Goal: Obtain resource: Obtain resource

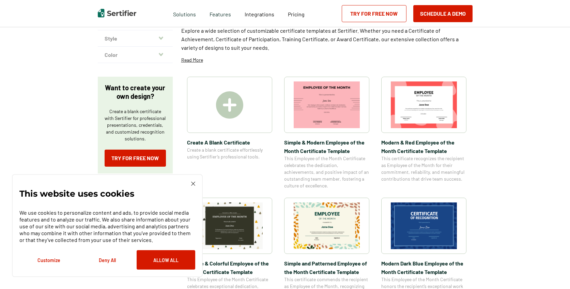
scroll to position [68, 0]
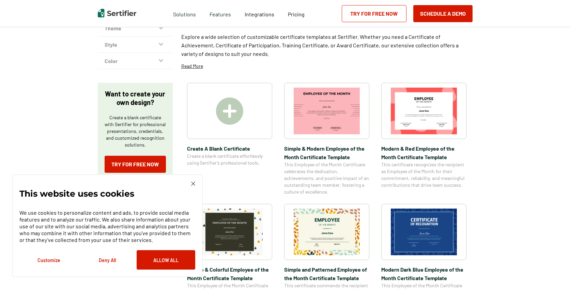
click at [194, 185] on img at bounding box center [193, 184] width 4 height 4
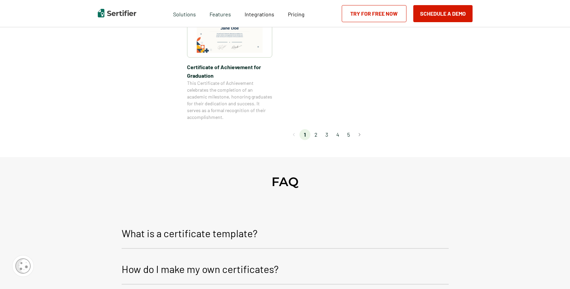
scroll to position [648, 0]
click at [317, 135] on li "2" at bounding box center [315, 134] width 11 height 11
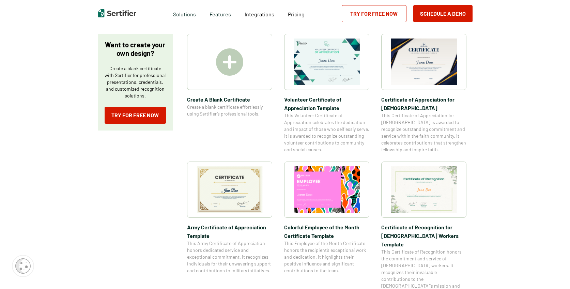
scroll to position [136, 0]
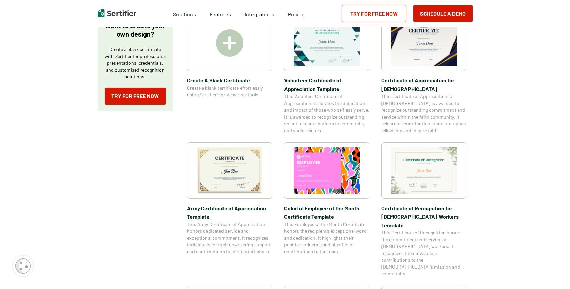
click at [347, 184] on img at bounding box center [327, 170] width 66 height 47
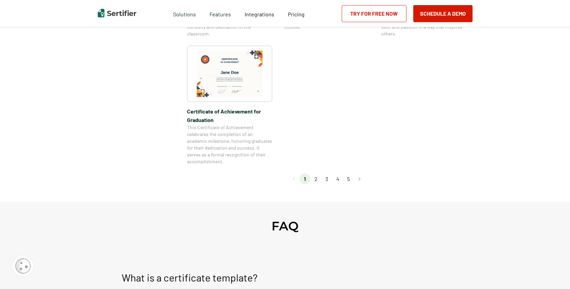
scroll to position [682, 0]
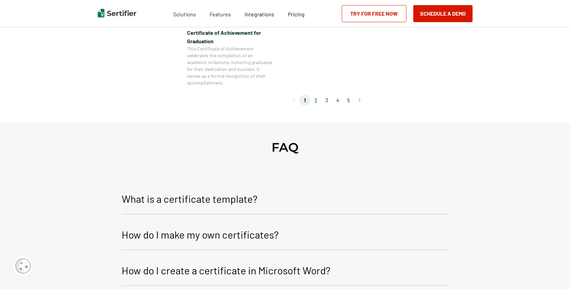
click at [318, 100] on li "2" at bounding box center [315, 100] width 11 height 11
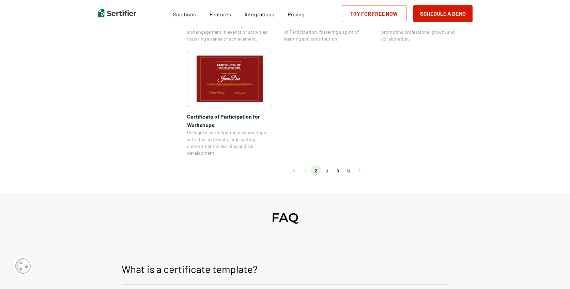
scroll to position [613, 0]
click at [330, 165] on li "3" at bounding box center [326, 170] width 11 height 11
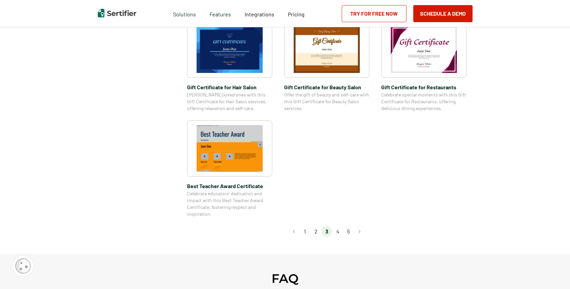
scroll to position [477, 0]
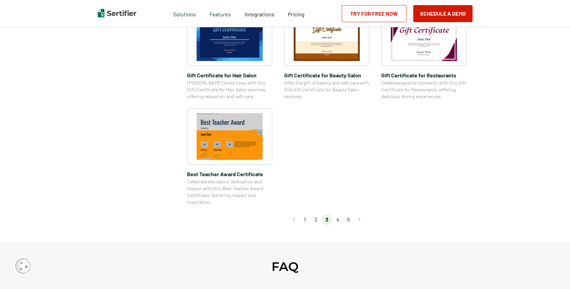
click at [339, 220] on li "4" at bounding box center [337, 219] width 11 height 11
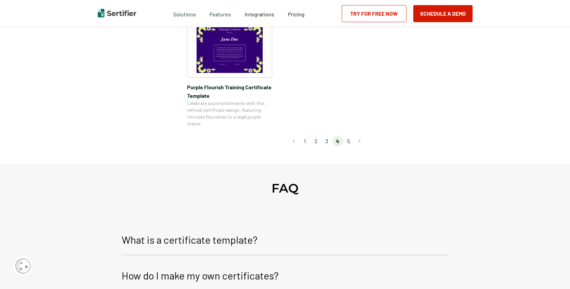
scroll to position [613, 0]
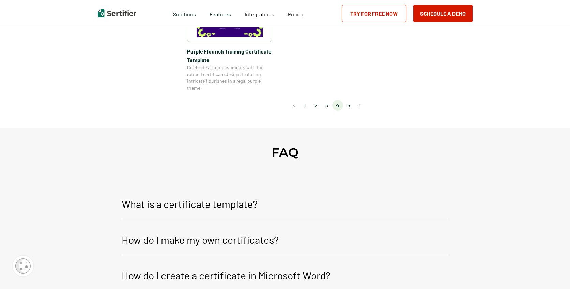
click at [349, 106] on li "5" at bounding box center [348, 105] width 11 height 11
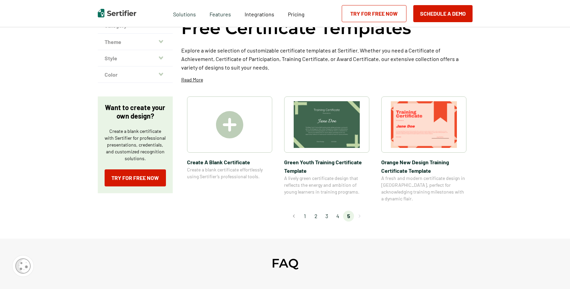
scroll to position [34, 0]
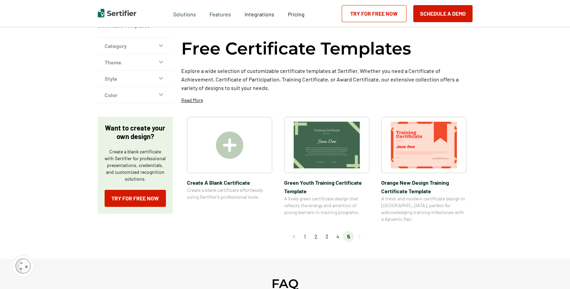
click at [316, 231] on li "2" at bounding box center [315, 236] width 11 height 11
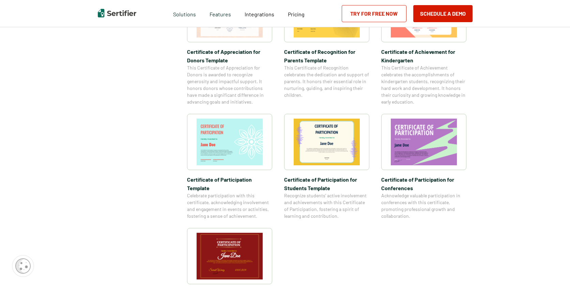
scroll to position [477, 0]
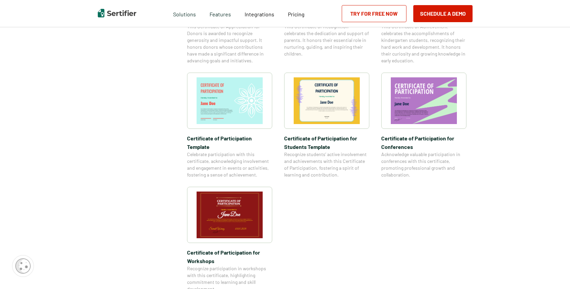
click at [436, 77] on img at bounding box center [424, 100] width 66 height 47
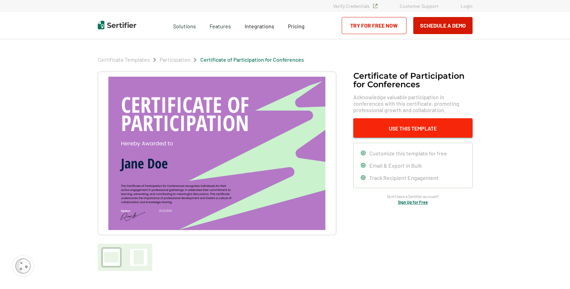
click at [397, 130] on button "Use This Template" at bounding box center [412, 127] width 119 height 19
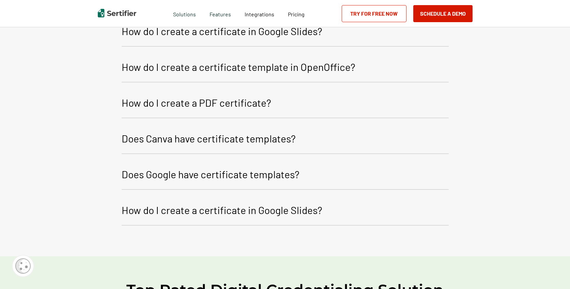
scroll to position [992, 0]
